Goal: Information Seeking & Learning: Learn about a topic

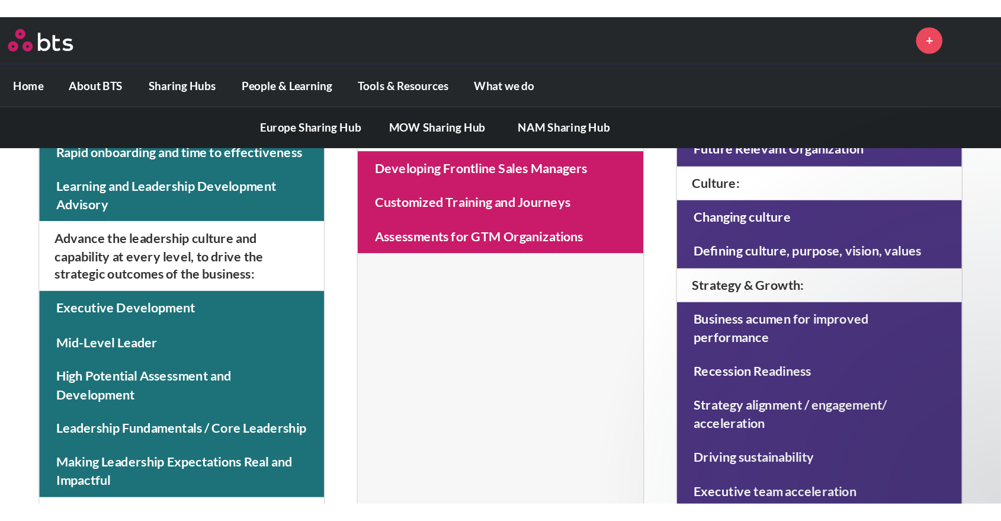
scroll to position [460, 0]
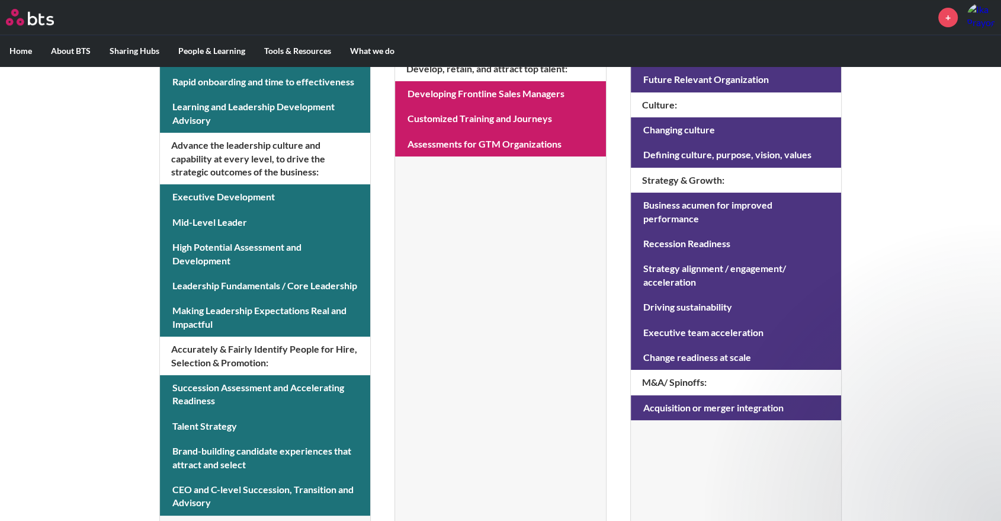
click at [749, 174] on div "MENU + Home About BTS Who we are How we work: Policies, Toolkits and Guidance I…" at bounding box center [500, 47] width 1001 height 1014
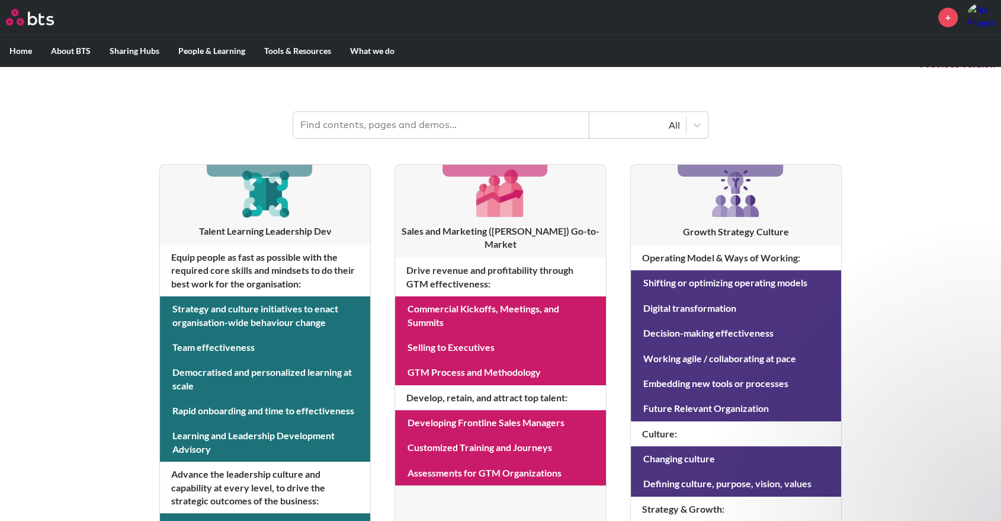
scroll to position [0, 0]
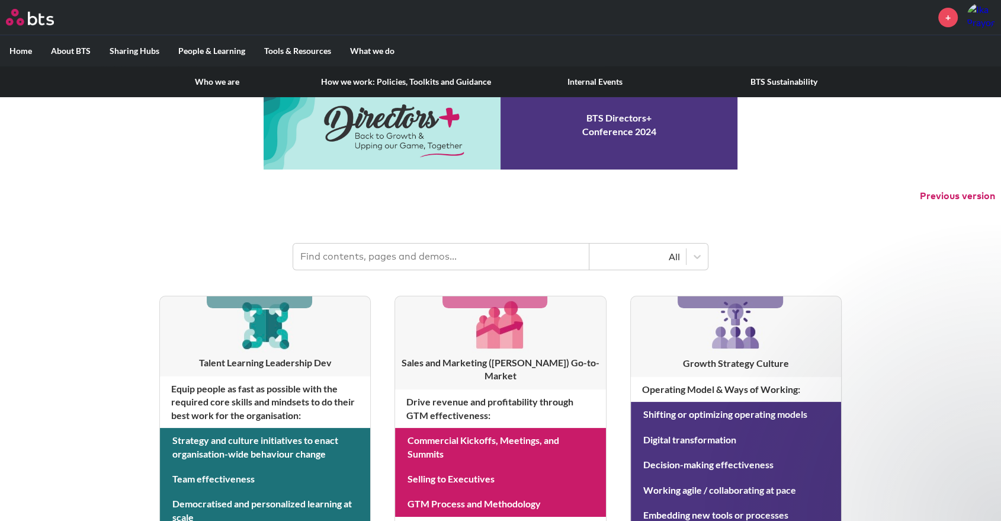
click at [218, 81] on link "Who we are" at bounding box center [217, 81] width 189 height 31
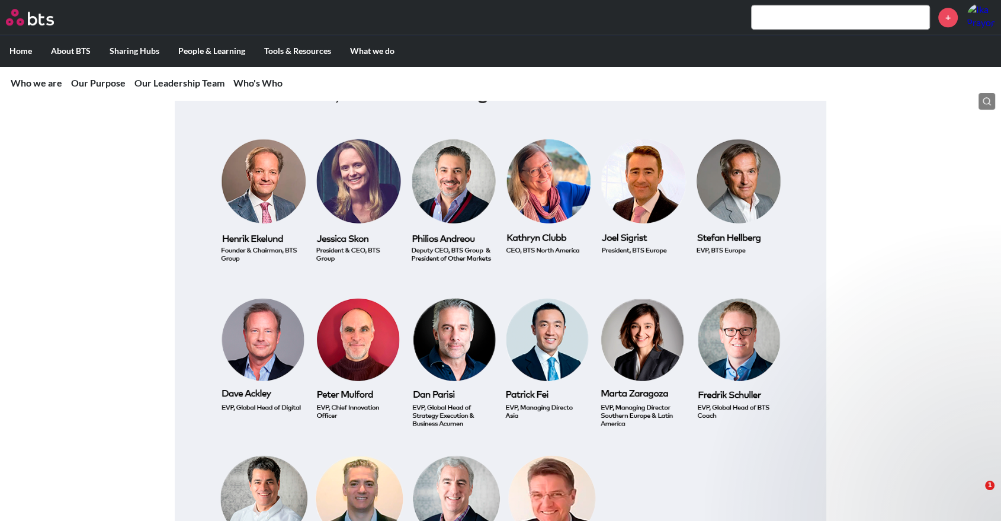
scroll to position [1318, 0]
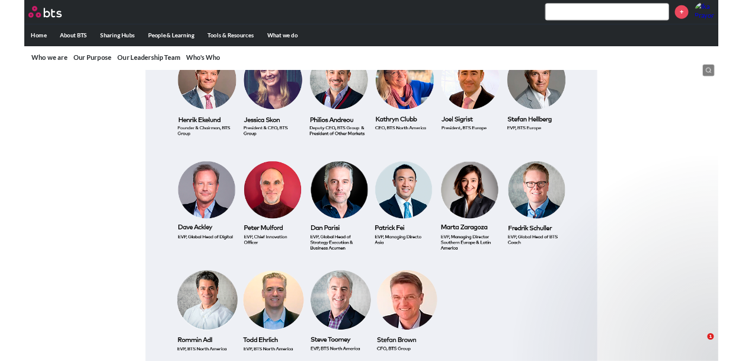
scroll to position [1376, 0]
